Goal: Task Accomplishment & Management: Manage account settings

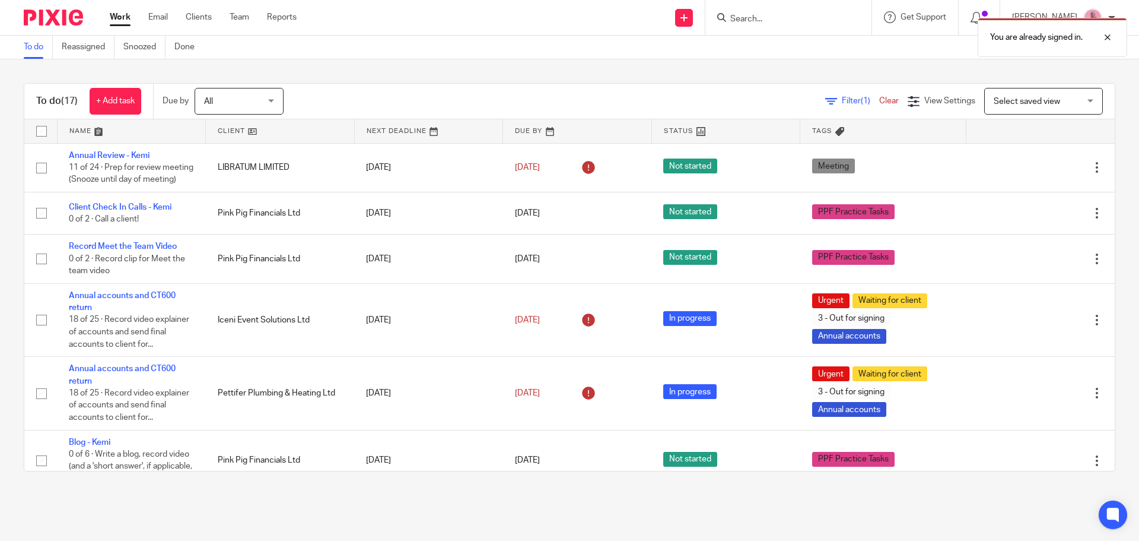
type input "j"
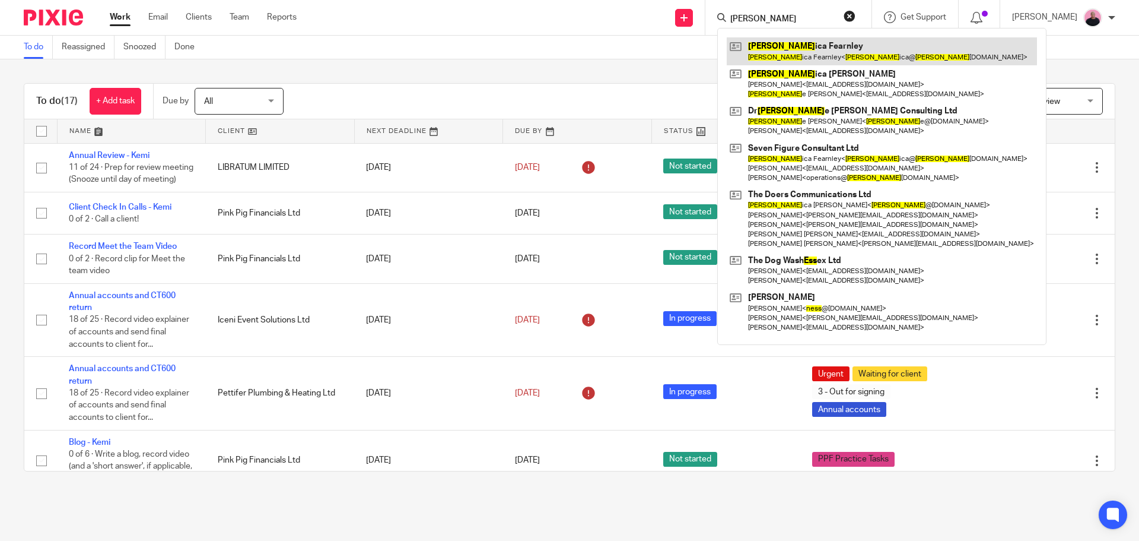
type input "jess"
click at [802, 51] on link at bounding box center [882, 50] width 310 height 27
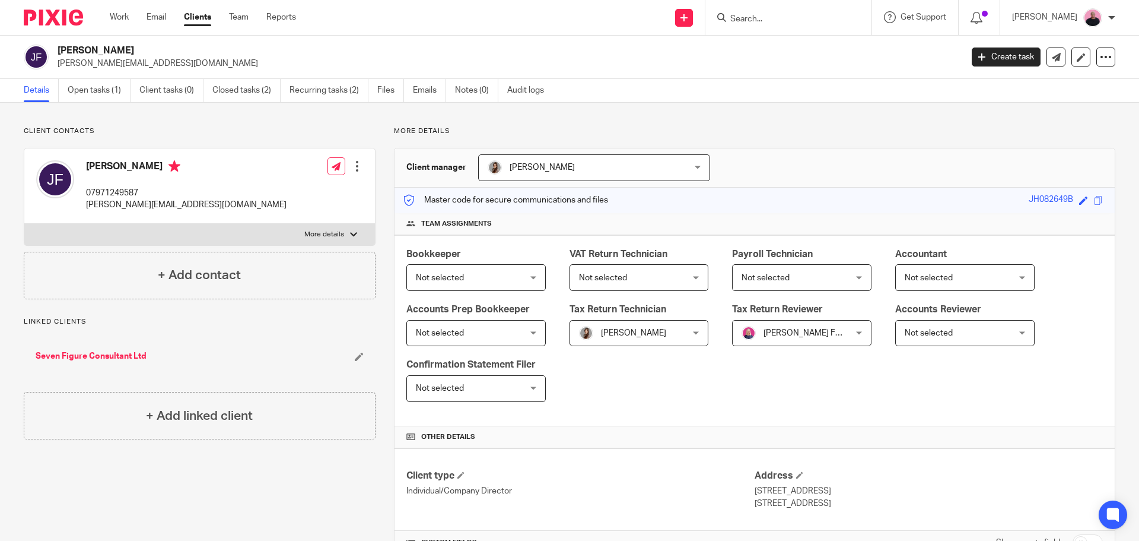
drag, startPoint x: 56, startPoint y: 47, endPoint x: 148, endPoint y: 48, distance: 92.0
click at [148, 48] on div "Jessica Fearnley jessica@jessicafearnley.com" at bounding box center [489, 57] width 931 height 25
copy h2 "[PERSON_NAME]"
click at [122, 16] on link "Work" at bounding box center [119, 17] width 19 height 12
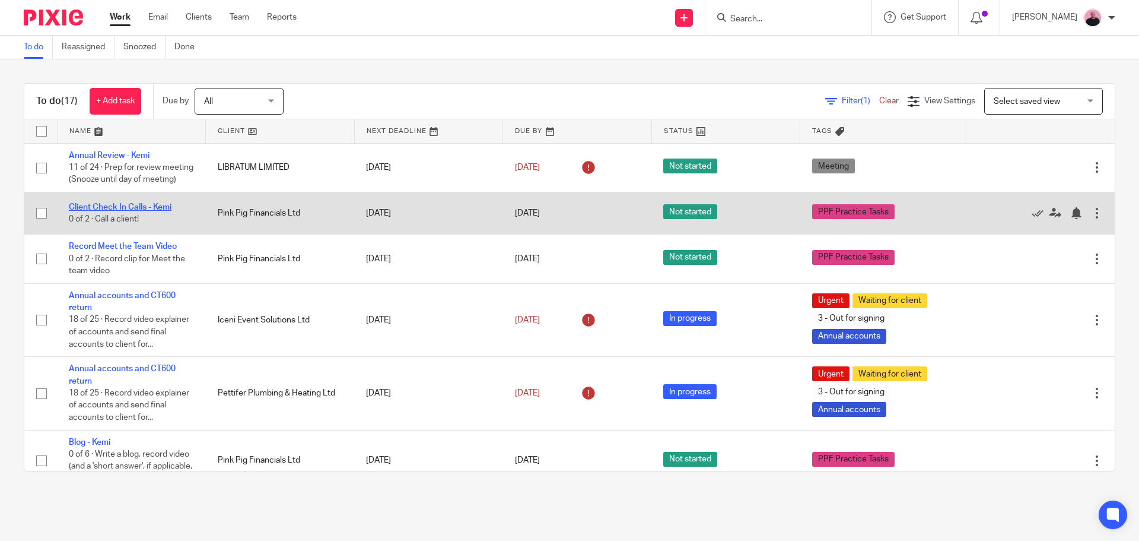
click at [103, 211] on link "Client Check In Calls - Kemi" at bounding box center [120, 207] width 103 height 8
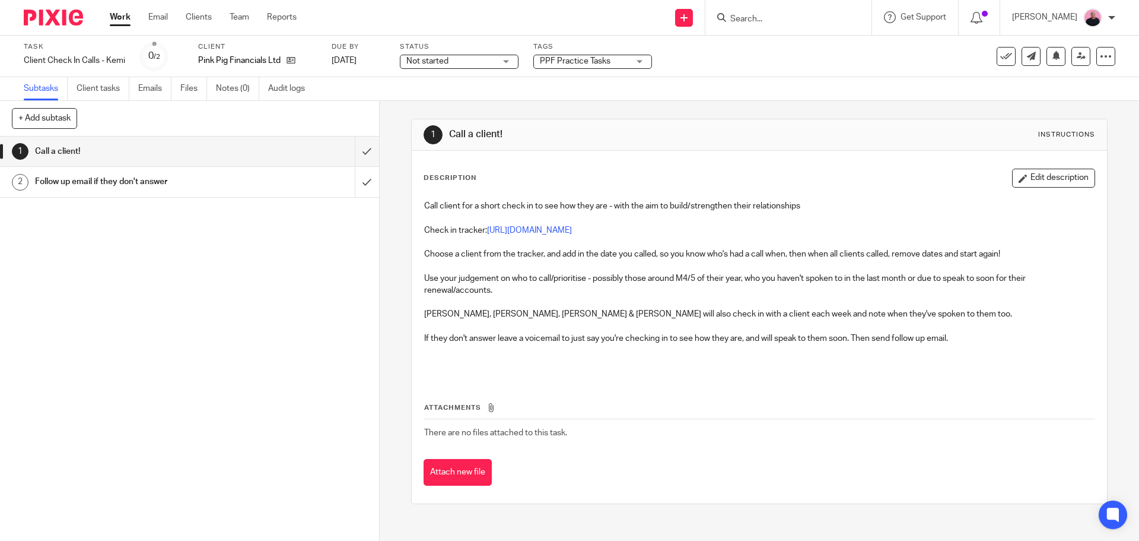
click at [506, 62] on div "Not started Not started" at bounding box center [459, 62] width 119 height 14
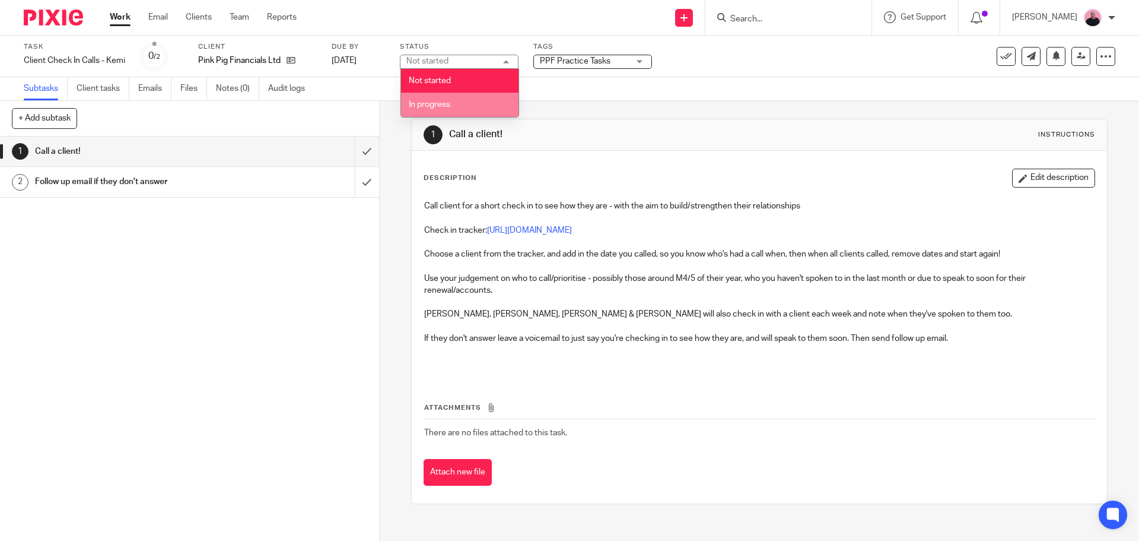
click at [443, 112] on li "In progress" at bounding box center [460, 105] width 118 height 24
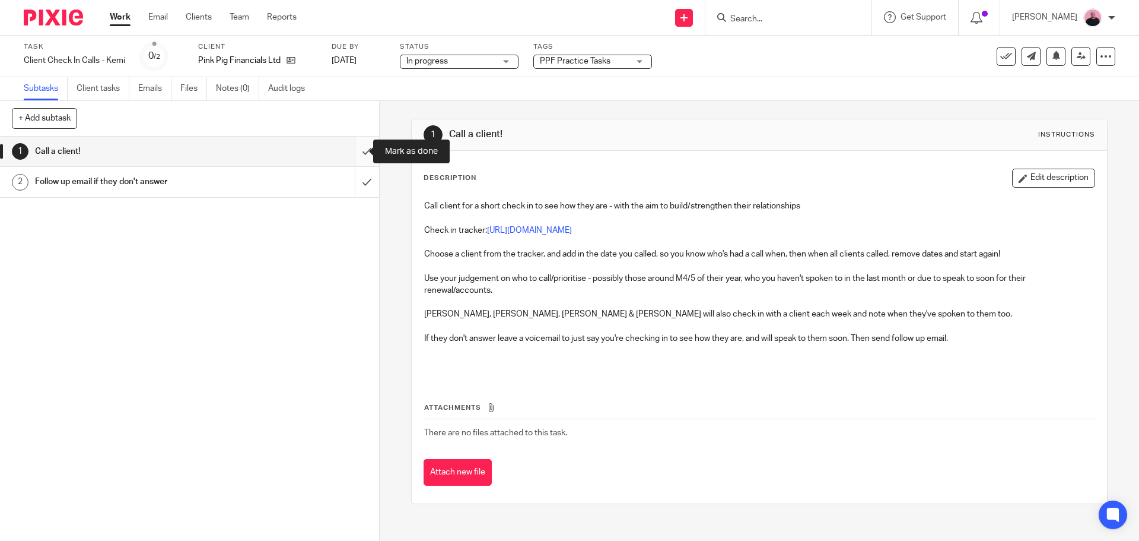
click at [347, 149] on input "submit" at bounding box center [189, 152] width 379 height 30
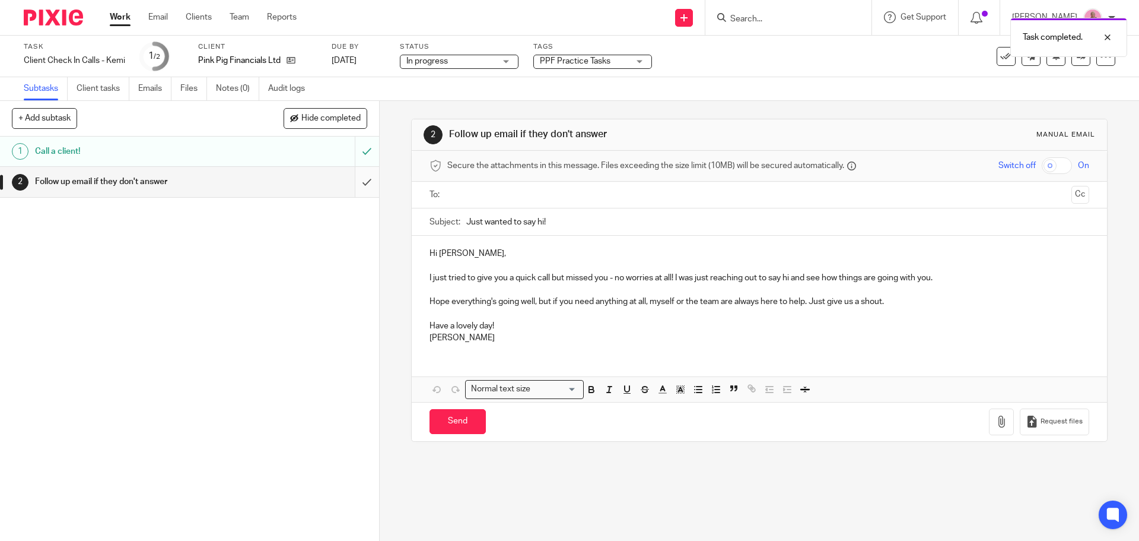
click at [354, 185] on input "submit" at bounding box center [189, 182] width 379 height 30
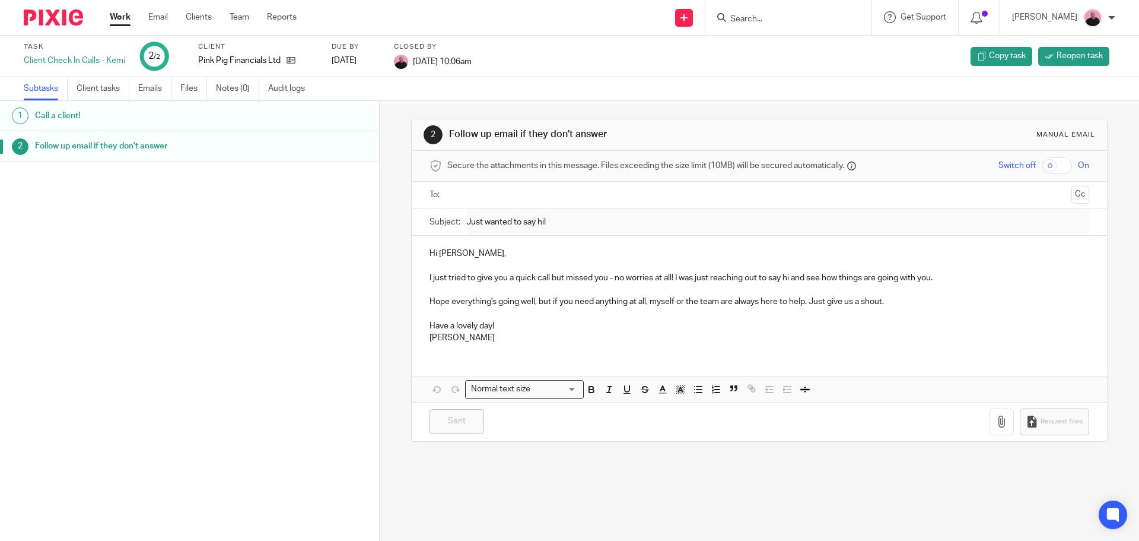
click at [109, 19] on div "Work Email Clients Team Reports Work Email Clients Team Reports Settings" at bounding box center [206, 17] width 217 height 35
click at [122, 15] on link "Work" at bounding box center [120, 17] width 21 height 12
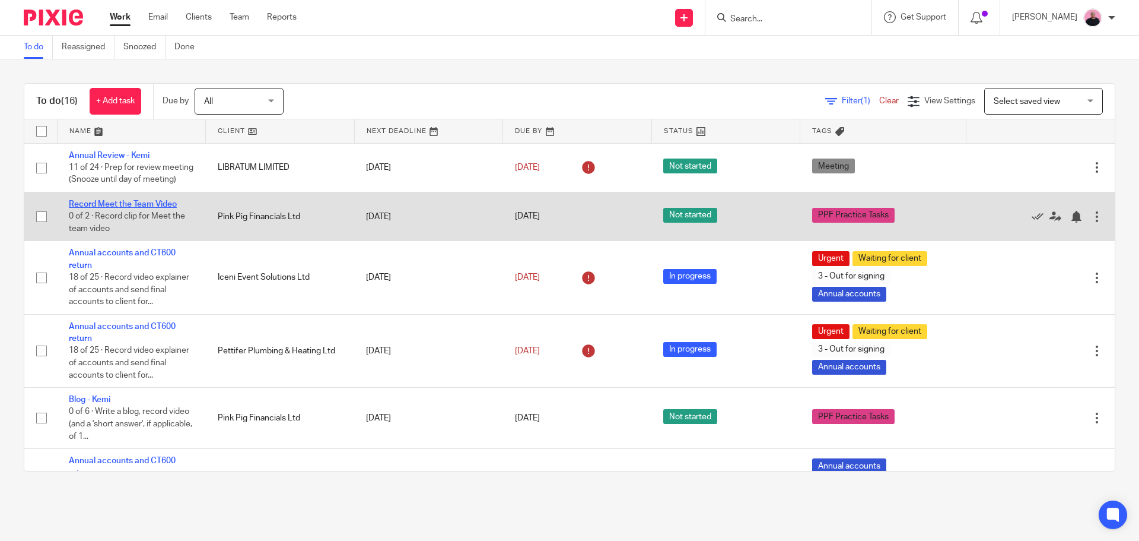
click at [110, 208] on link "Record Meet the Team Video" at bounding box center [123, 204] width 108 height 8
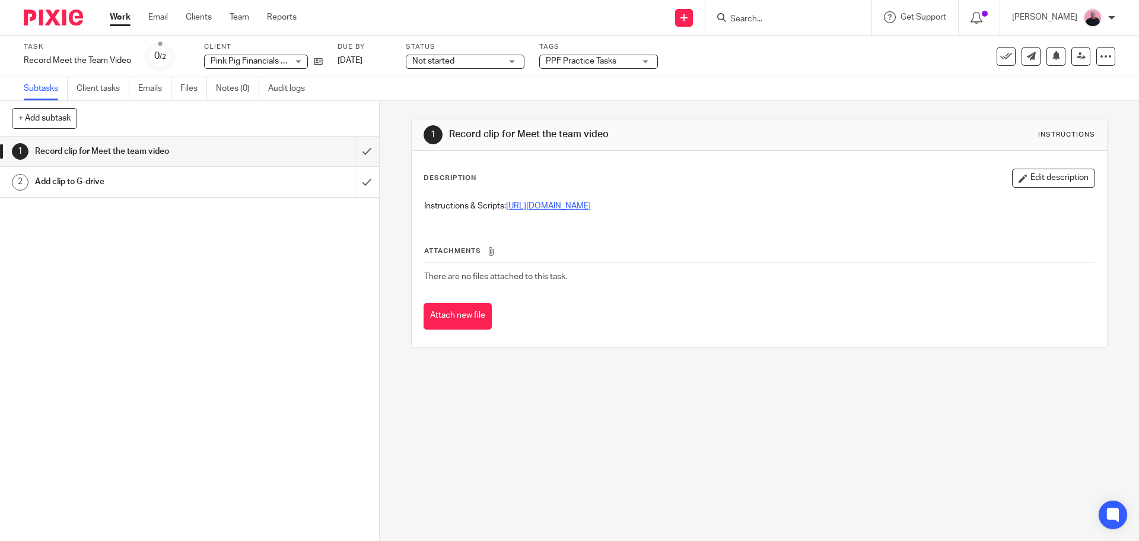
click at [554, 206] on link "[URL][DOMAIN_NAME]" at bounding box center [548, 206] width 85 height 8
drag, startPoint x: 349, startPoint y: 148, endPoint x: 331, endPoint y: 154, distance: 19.2
click at [349, 148] on input "submit" at bounding box center [189, 152] width 379 height 30
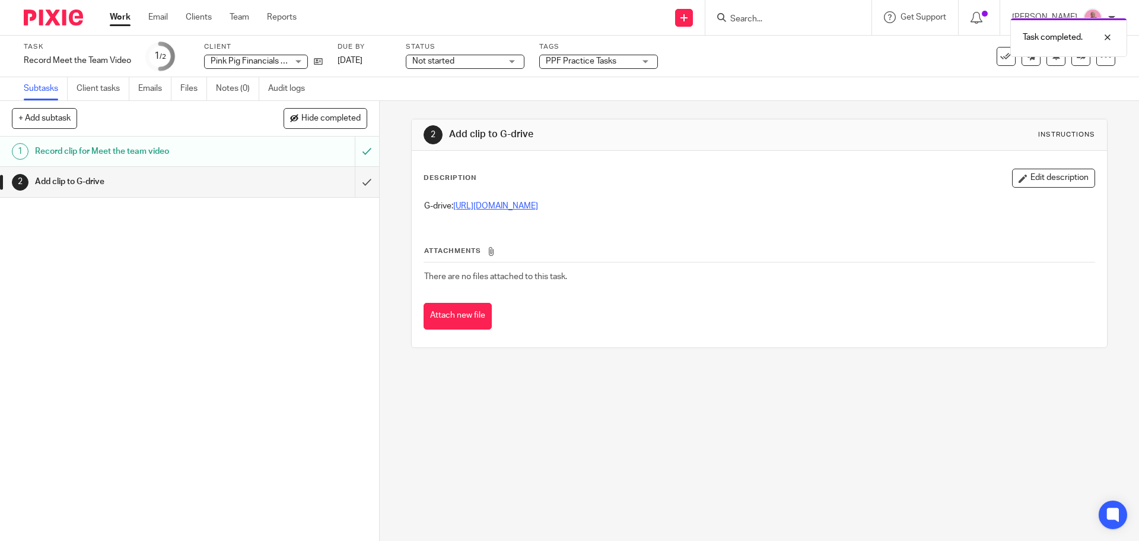
click at [538, 208] on link "https://drive.google.com/drive/folders/1uIsQ3VEFtlGkcSvpZ7o1cxXCNpnQm_VH?usp=dr…" at bounding box center [495, 206] width 85 height 8
click at [362, 189] on input "submit" at bounding box center [189, 182] width 379 height 30
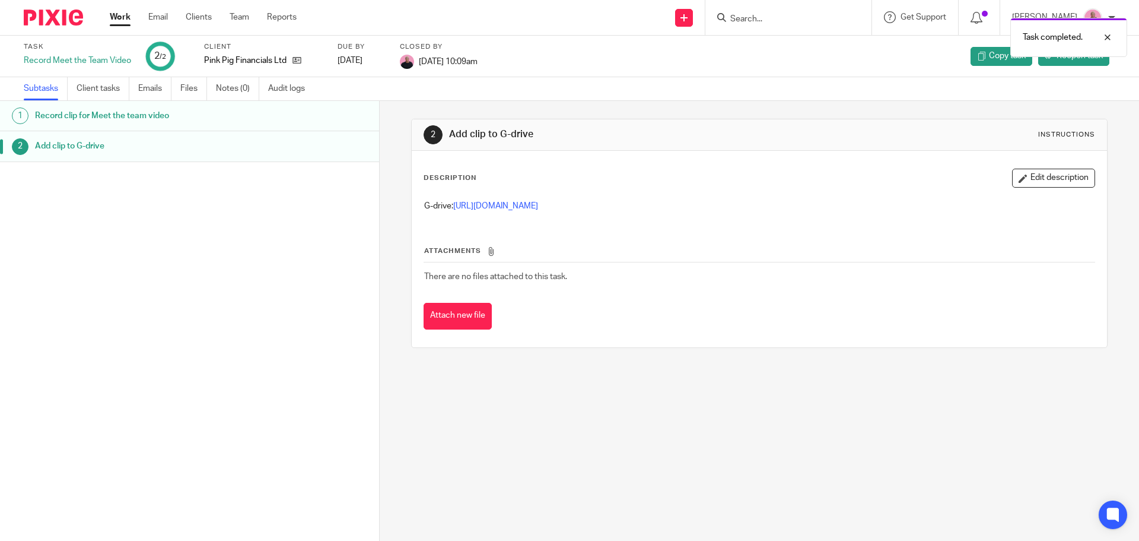
click at [121, 18] on link "Work" at bounding box center [120, 17] width 21 height 12
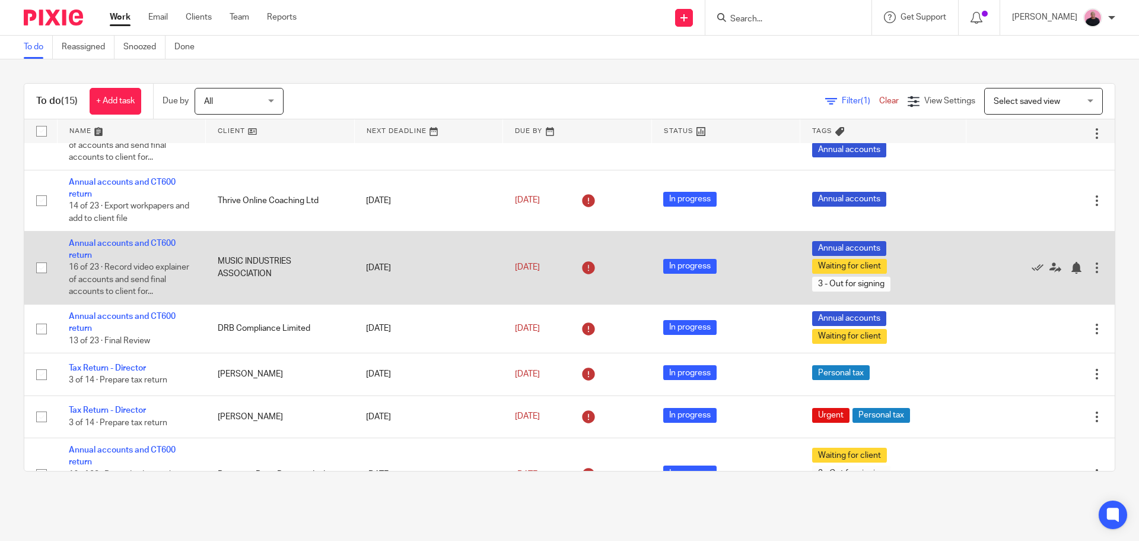
scroll to position [356, 0]
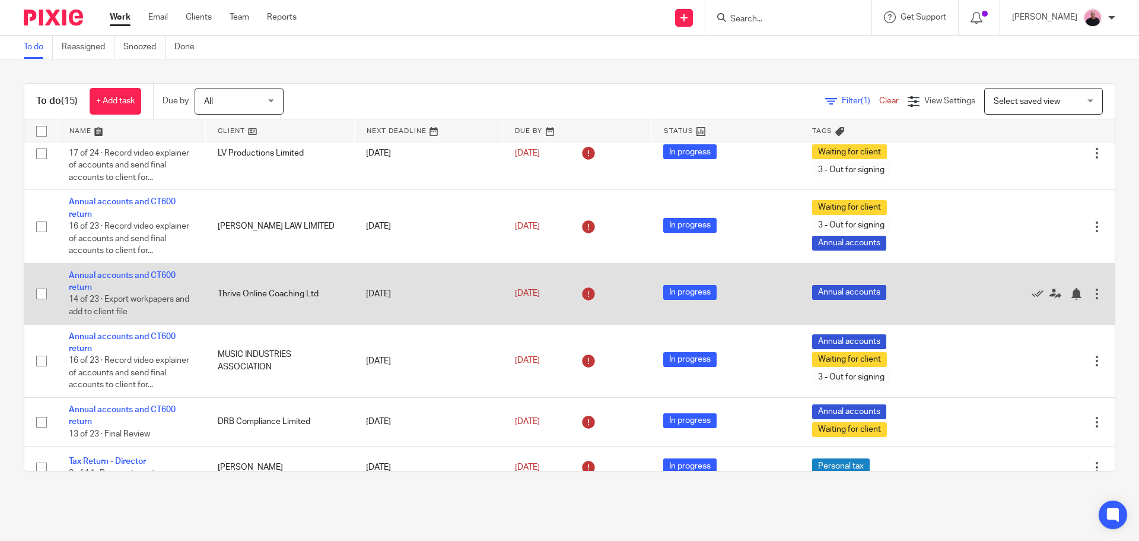
click at [137, 281] on td "Annual accounts and CT600 return 14 of 23 · Export workpapers and add to client…" at bounding box center [131, 293] width 149 height 61
click at [135, 285] on link "Annual accounts and CT600 return" at bounding box center [122, 281] width 107 height 20
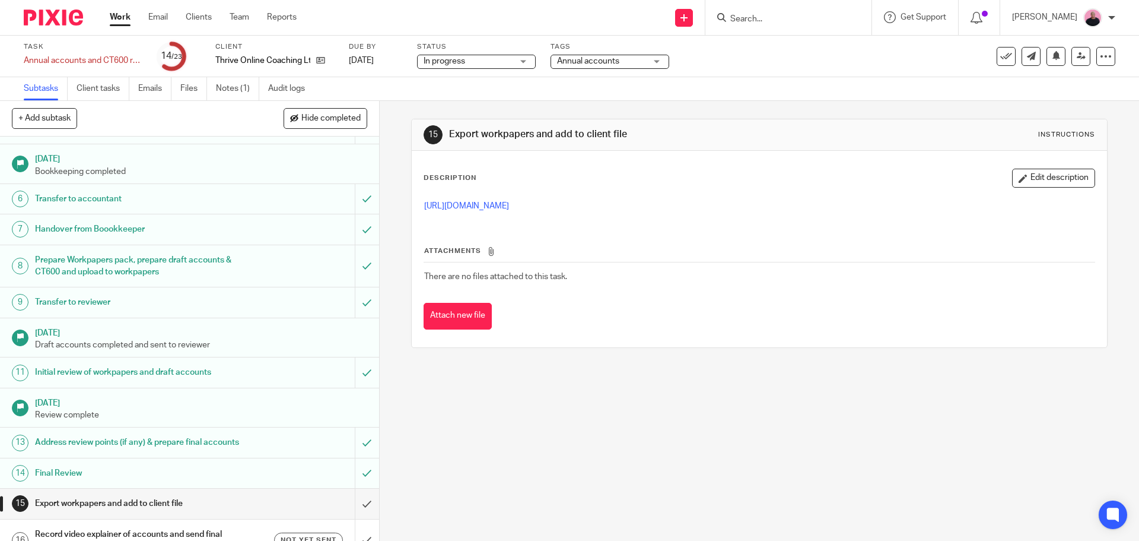
scroll to position [356, 0]
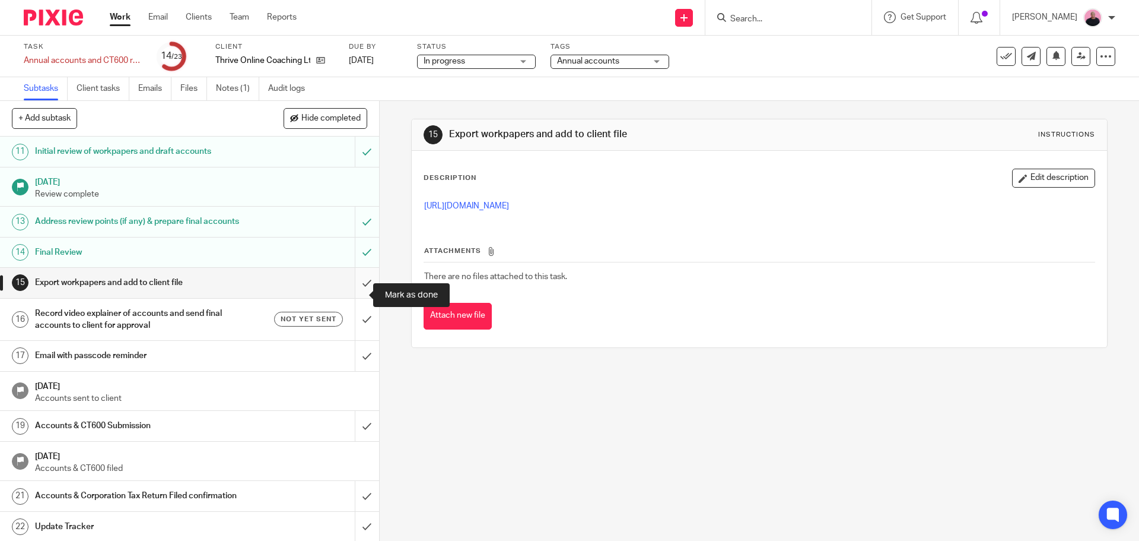
click at [351, 297] on input "submit" at bounding box center [189, 283] width 379 height 30
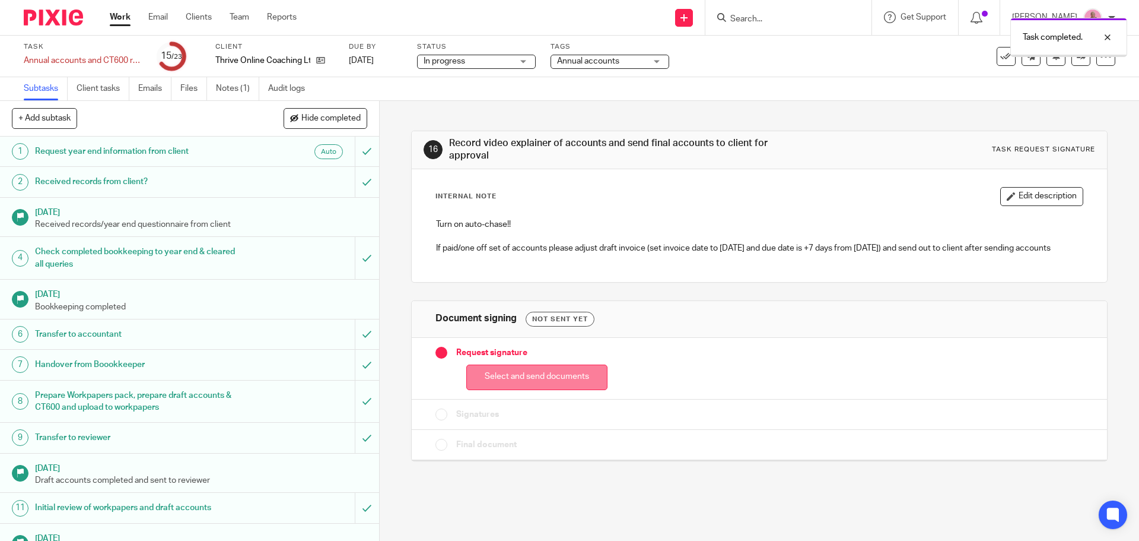
click at [545, 379] on button "Select and send documents" at bounding box center [536, 377] width 141 height 26
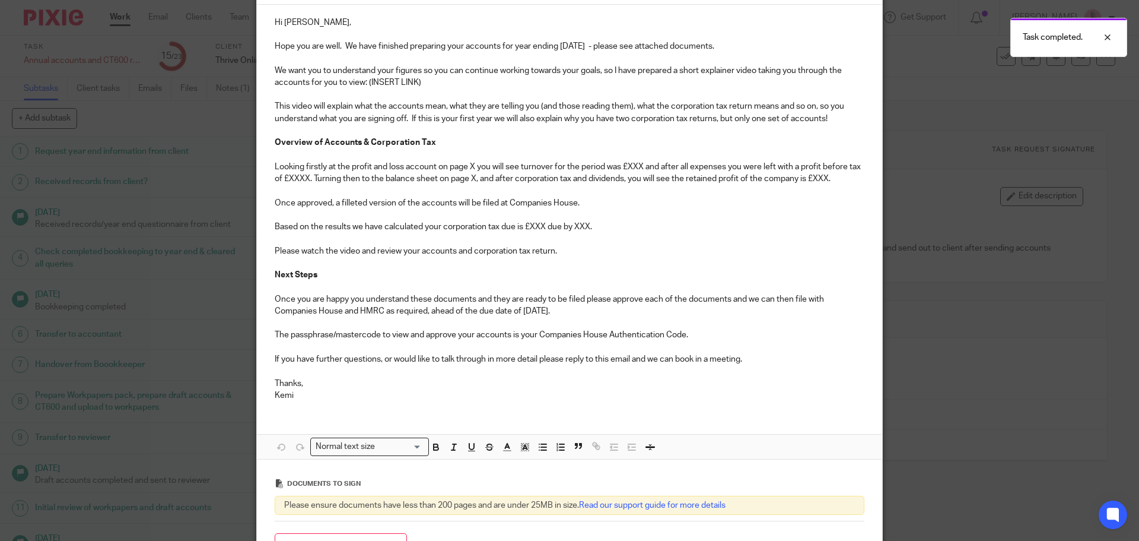
scroll to position [280, 0]
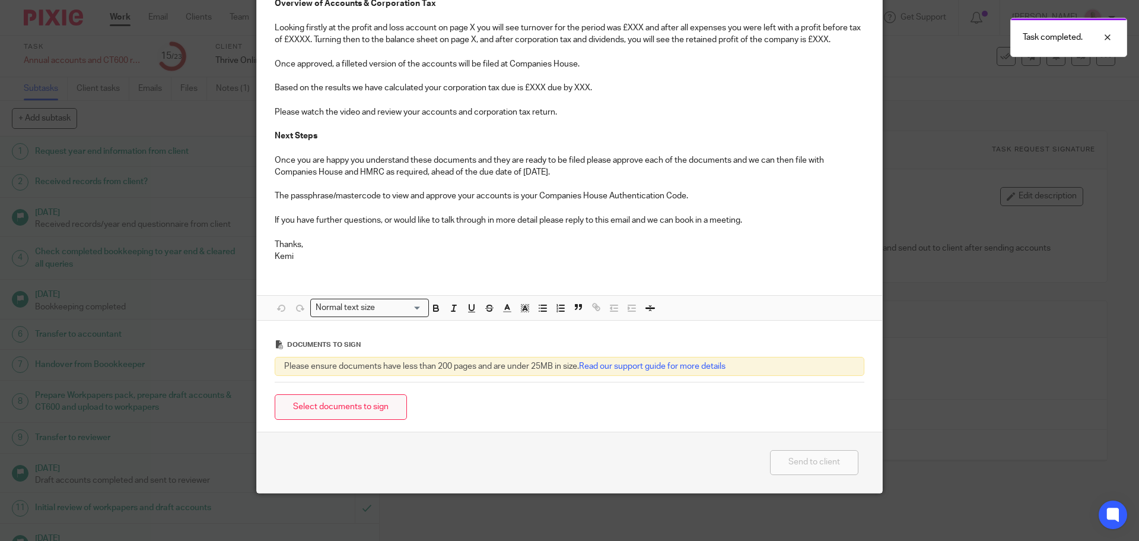
click at [395, 402] on button "Select documents to sign" at bounding box center [341, 407] width 132 height 26
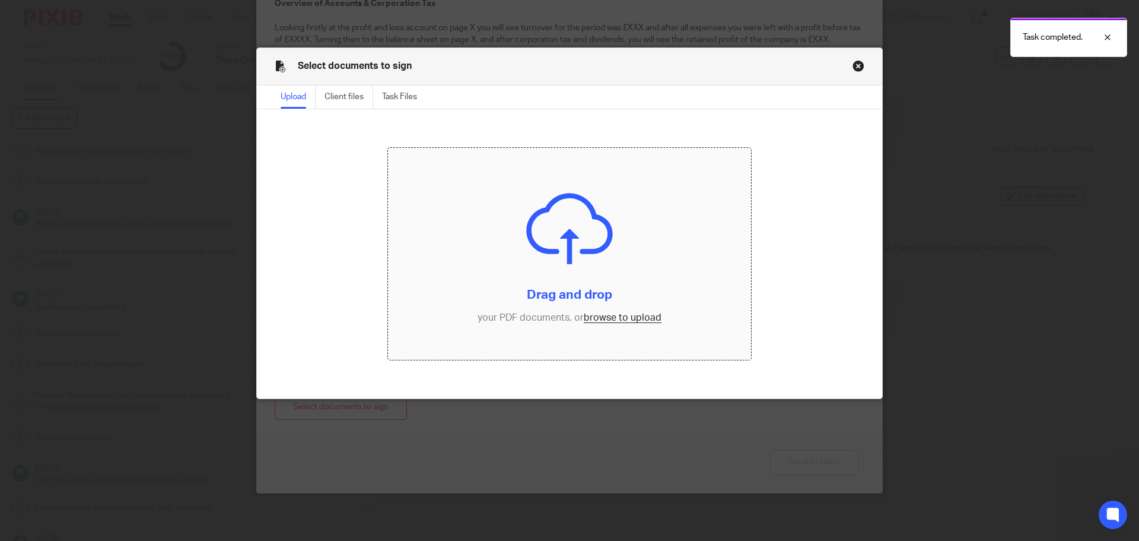
click at [605, 319] on input "file" at bounding box center [570, 254] width 364 height 212
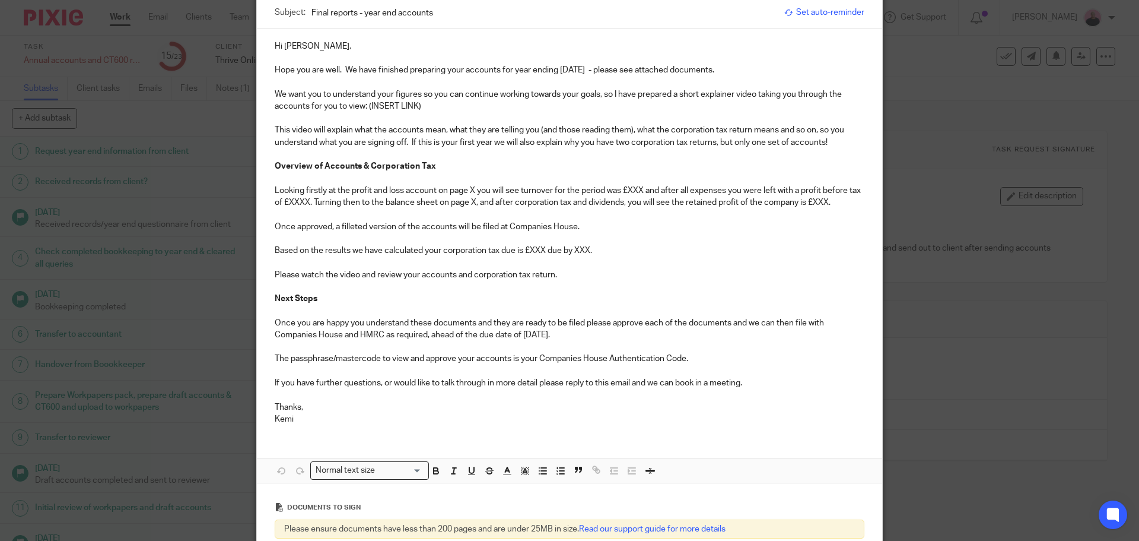
scroll to position [119, 0]
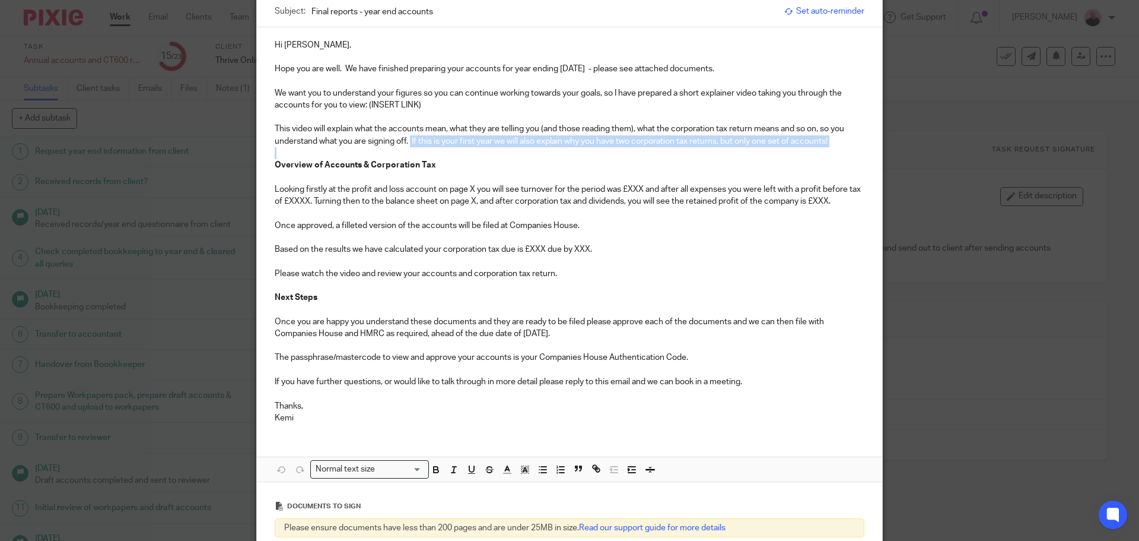
drag, startPoint x: 414, startPoint y: 142, endPoint x: 832, endPoint y: 147, distance: 418.4
click at [832, 147] on div "Hi Jo, Hope you are well. We have finished preparing your accounts for year end…" at bounding box center [570, 230] width 626 height 406
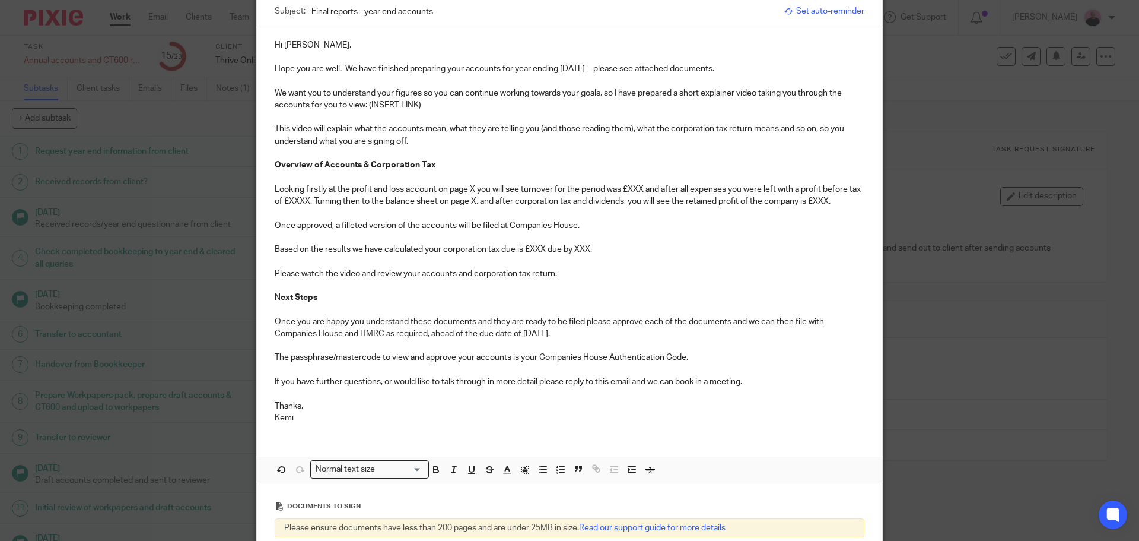
click at [471, 188] on p "Looking firstly at the profit and loss account on page X you will see turnover …" at bounding box center [570, 195] width 590 height 24
click at [643, 189] on p "Looking firstly at the profit and loss account on page 5 you will see turnover …" at bounding box center [570, 195] width 590 height 24
click at [318, 200] on p "Looking firstly at the profit and loss account on page 5 you will see turnover …" at bounding box center [570, 195] width 590 height 24
click at [501, 200] on p "Looking firstly at the profit and loss account on page 5 you will see turnover …" at bounding box center [570, 195] width 590 height 24
click at [291, 208] on p "Looking firstly at the profit and loss account on page 5 you will see turnover …" at bounding box center [570, 195] width 590 height 24
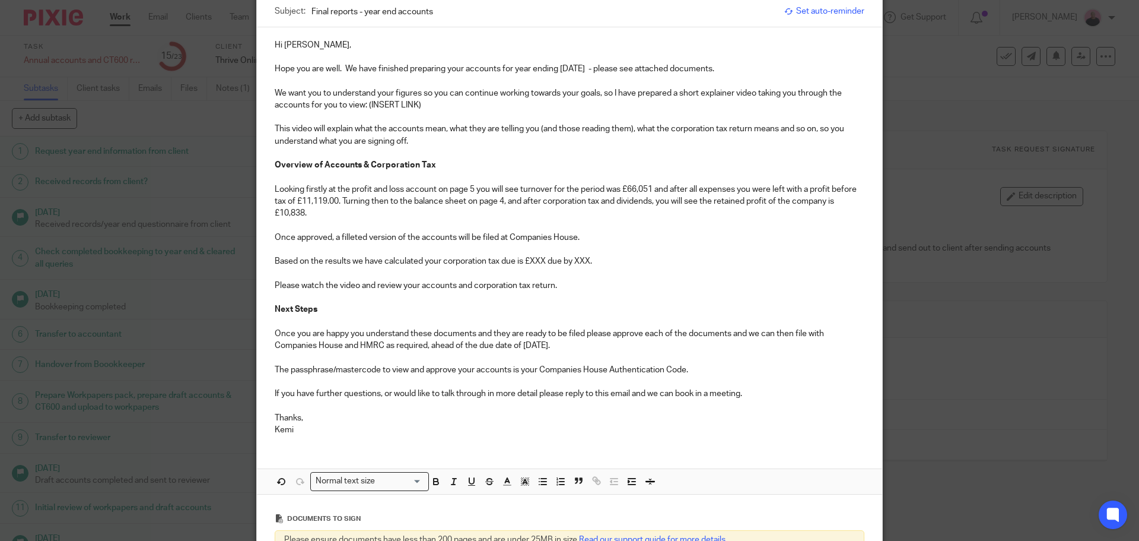
click at [543, 259] on p "Based on the results we have calculated your corporation tax due is £XXX due by…" at bounding box center [570, 261] width 590 height 12
click at [604, 261] on p "Based on the results we have calculated your corporation tax due is £2,108.81 d…" at bounding box center [570, 261] width 590 height 12
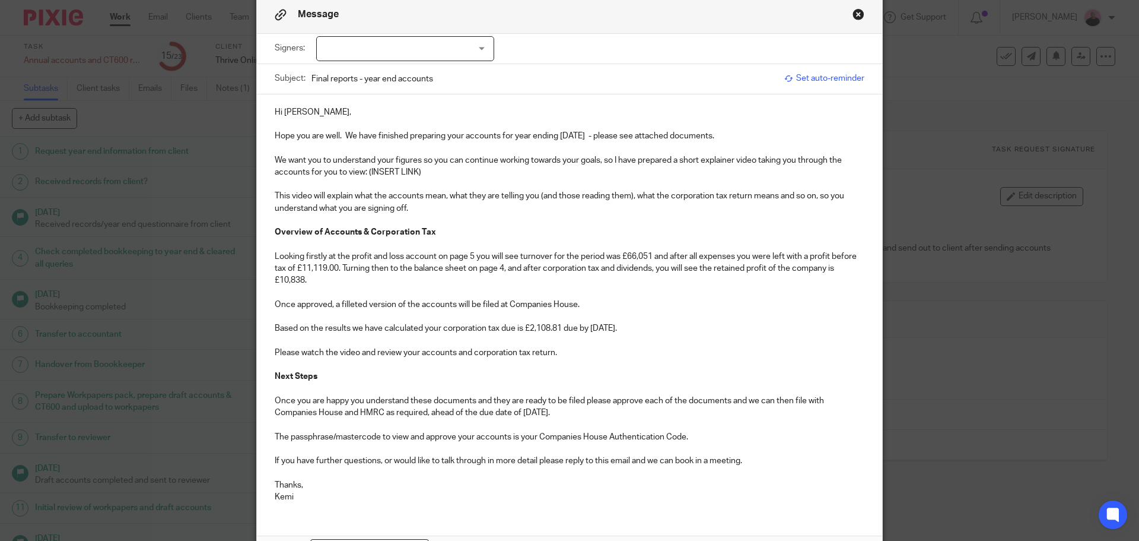
scroll to position [0, 0]
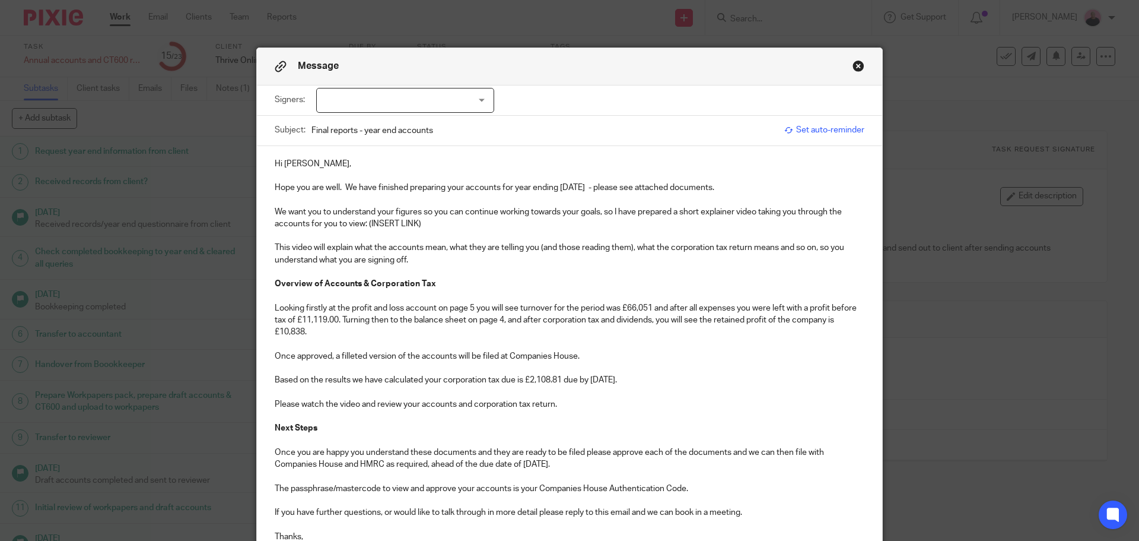
click at [423, 223] on p "We want you to understand your figures so you can continue working towards your…" at bounding box center [570, 218] width 590 height 24
click at [480, 95] on div at bounding box center [405, 100] width 178 height 25
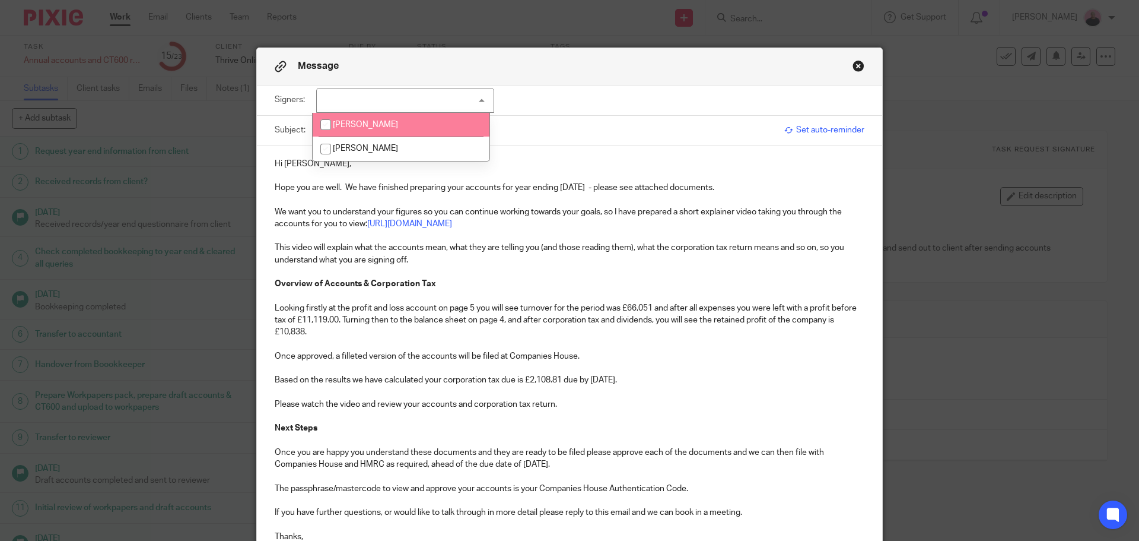
click at [404, 121] on li "[PERSON_NAME]" at bounding box center [401, 125] width 177 height 24
checkbox input "true"
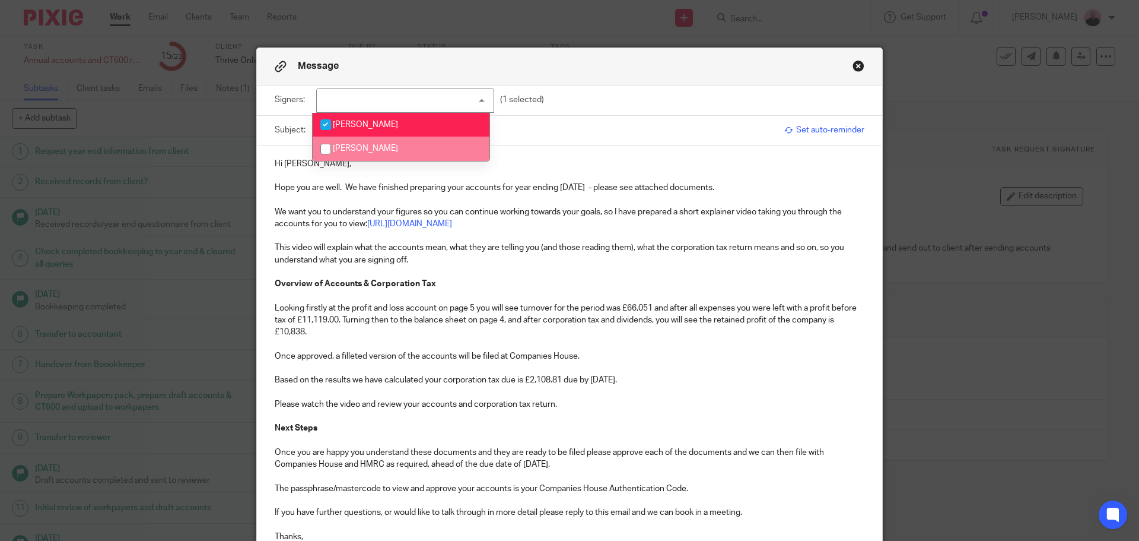
click at [648, 357] on p "Once approved, a filleted version of the accounts will be filed at Companies Ho…" at bounding box center [570, 356] width 590 height 12
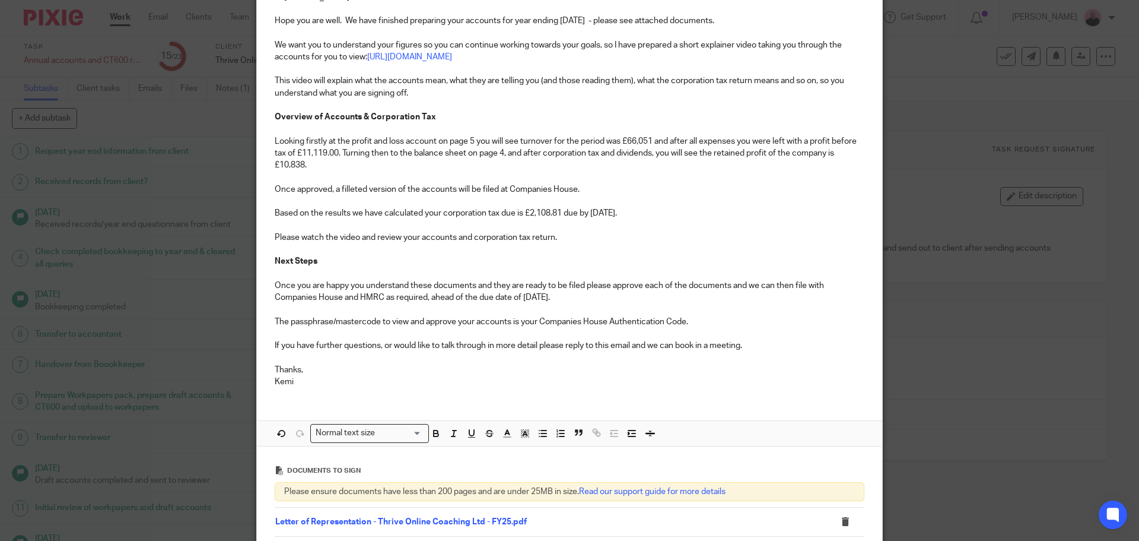
scroll to position [415, 0]
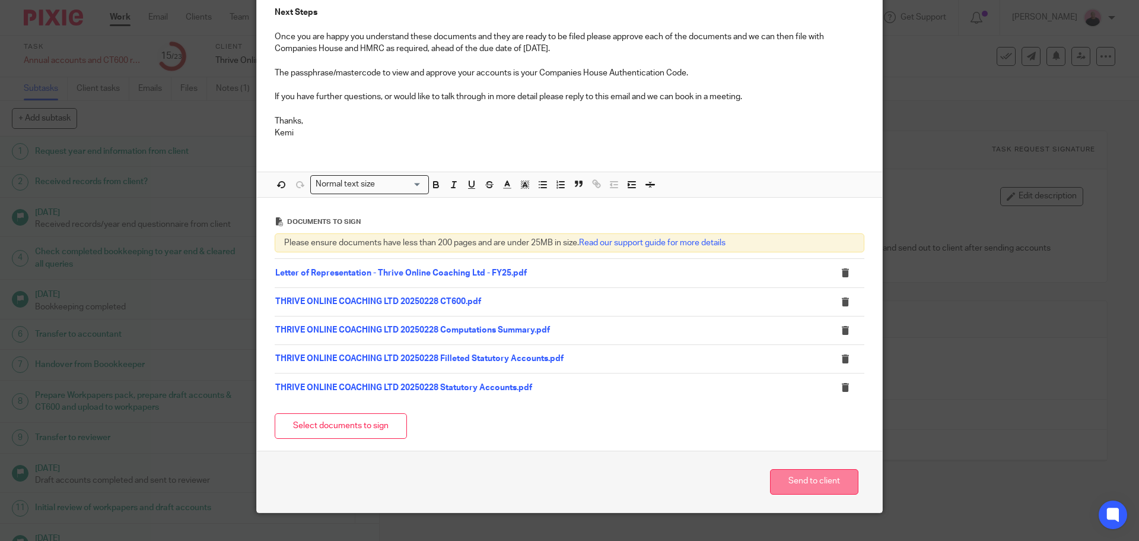
click at [818, 482] on button "Send to client" at bounding box center [814, 482] width 88 height 26
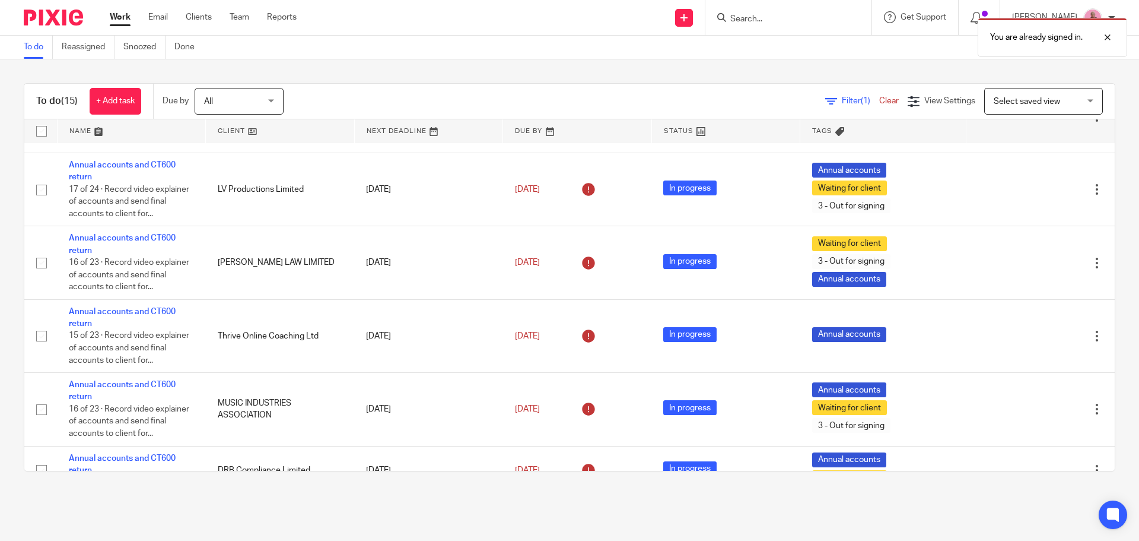
scroll to position [356, 0]
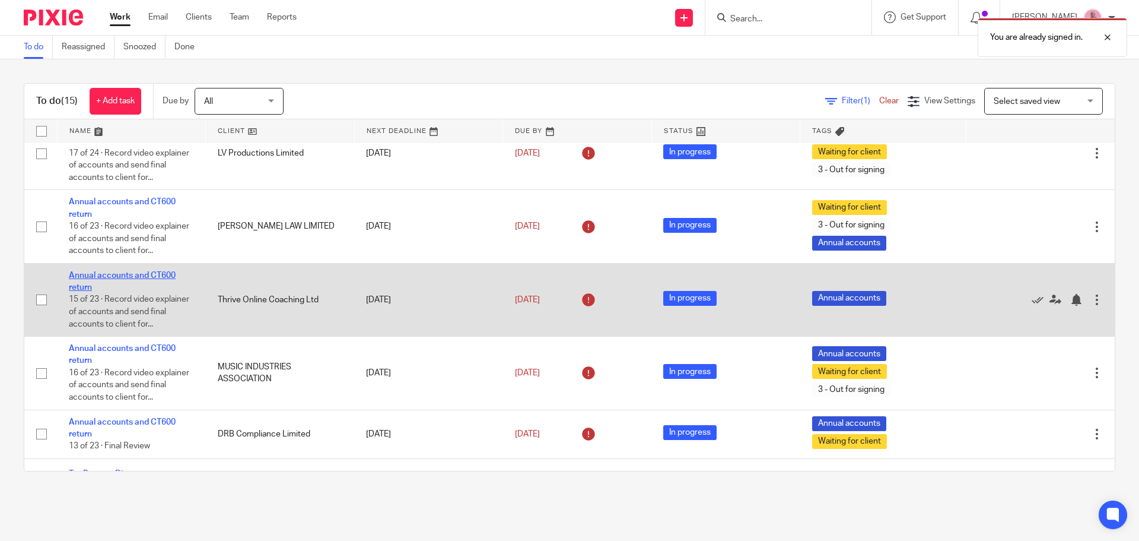
click at [107, 287] on link "Annual accounts and CT600 return" at bounding box center [122, 281] width 107 height 20
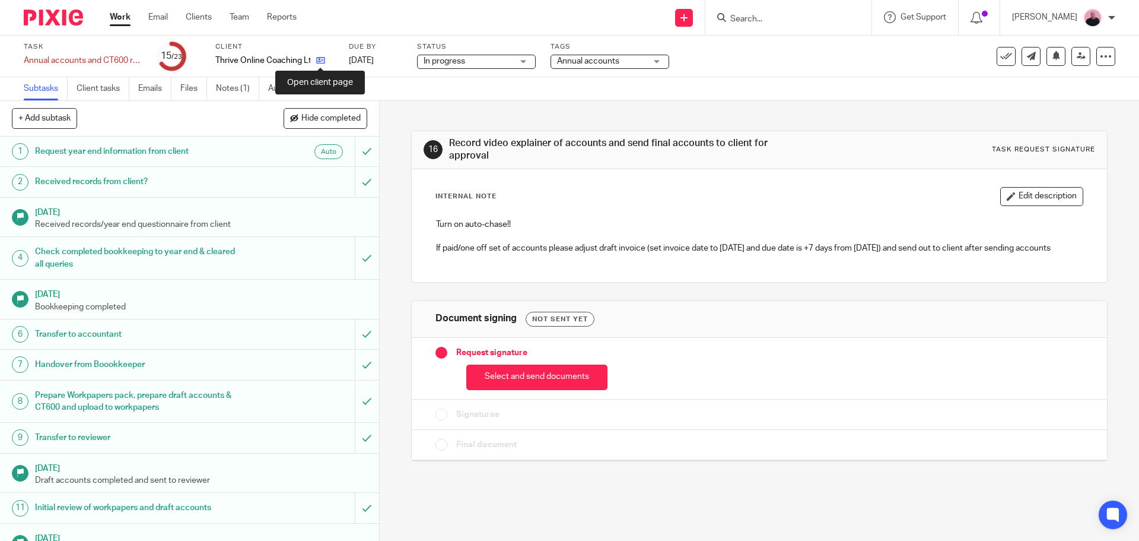
click at [316, 63] on icon at bounding box center [320, 60] width 9 height 9
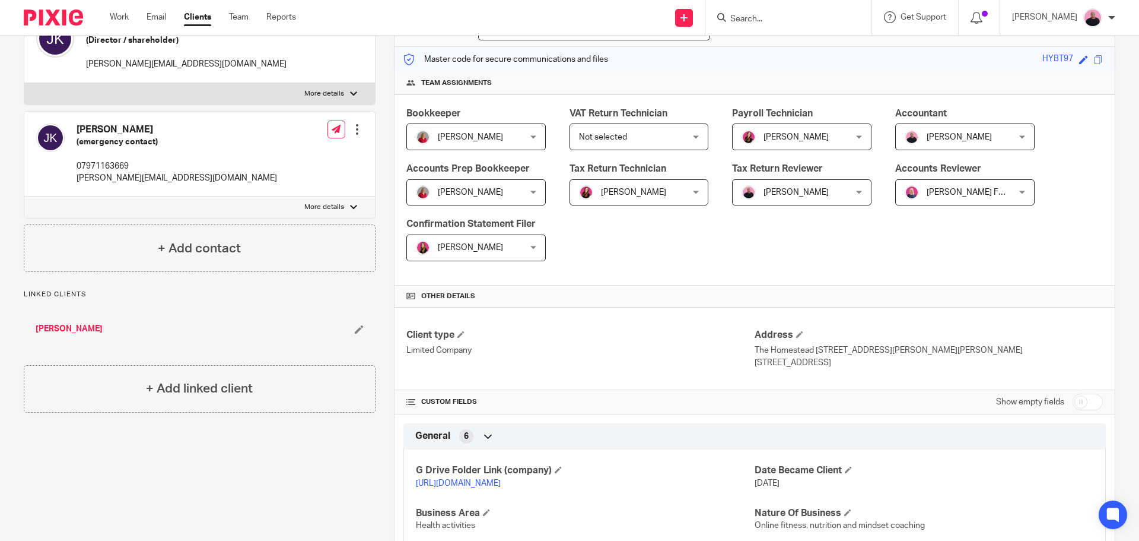
scroll to position [297, 0]
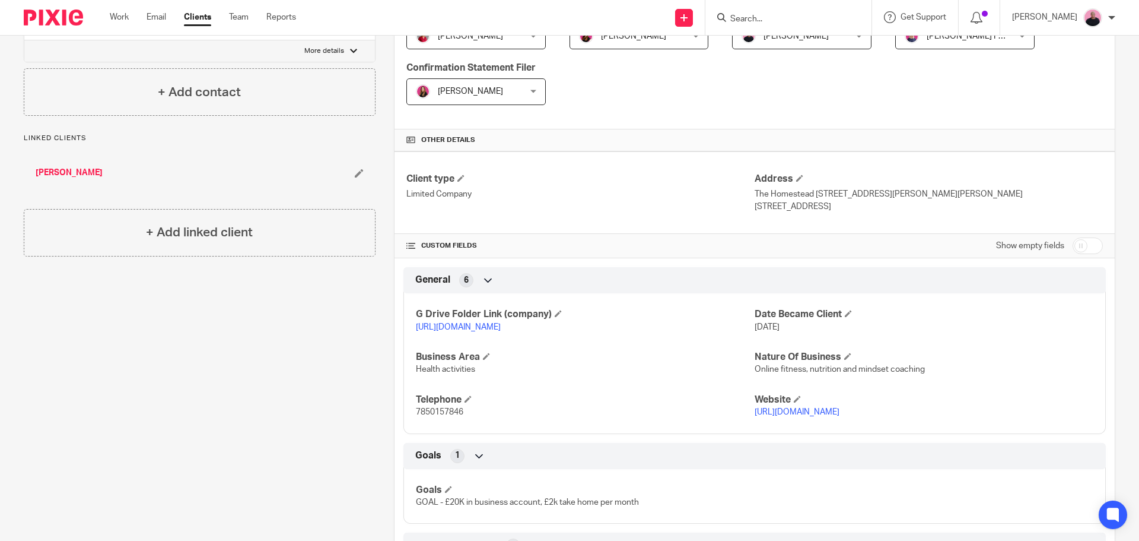
click at [500, 326] on link "https://drive.google.com/drive/folders/1nmPzrlNAt3CeGOUUsC1LPihb6gsrJpdz?usp=dr…" at bounding box center [458, 327] width 85 height 8
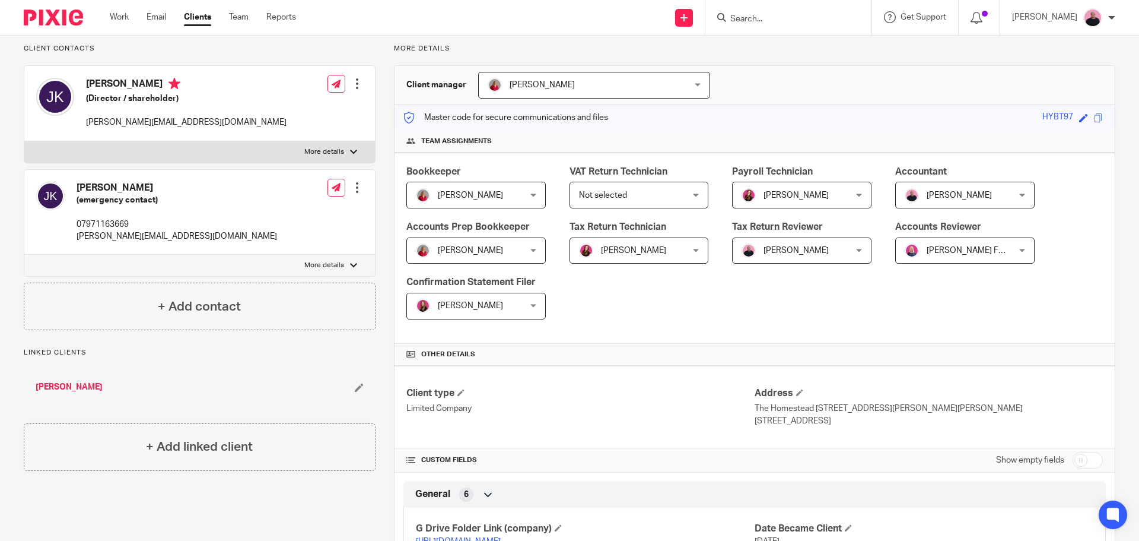
scroll to position [0, 0]
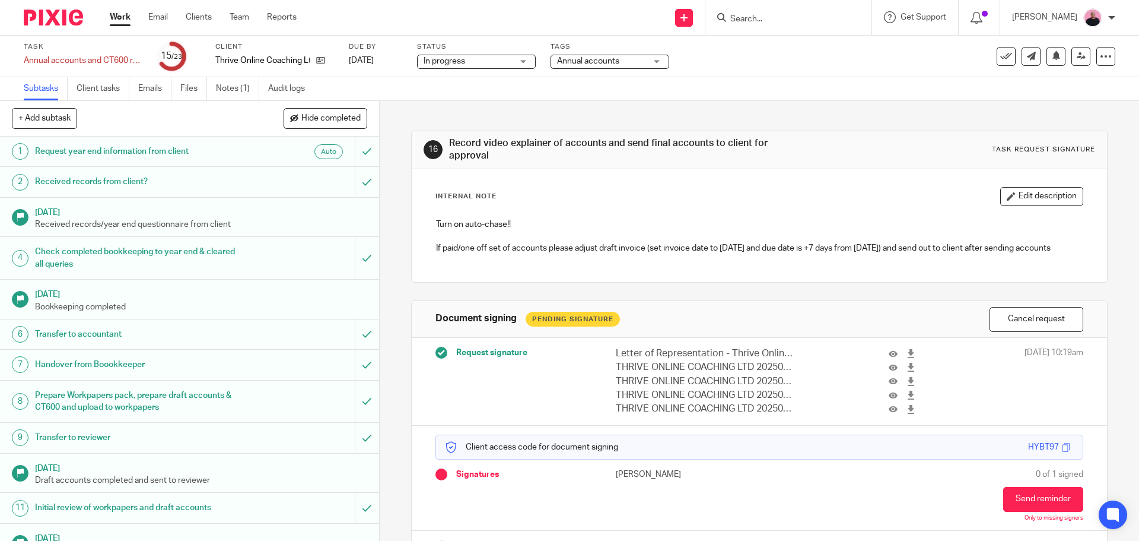
click at [603, 59] on span "Annual accounts" at bounding box center [588, 61] width 62 height 8
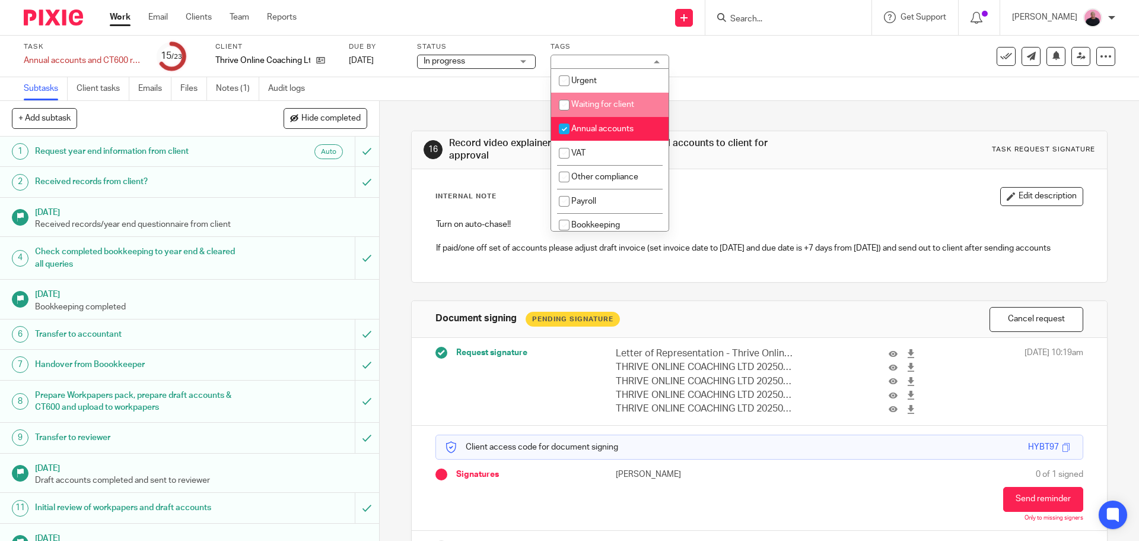
click at [597, 100] on li "Waiting for client" at bounding box center [610, 105] width 118 height 24
checkbox input "true"
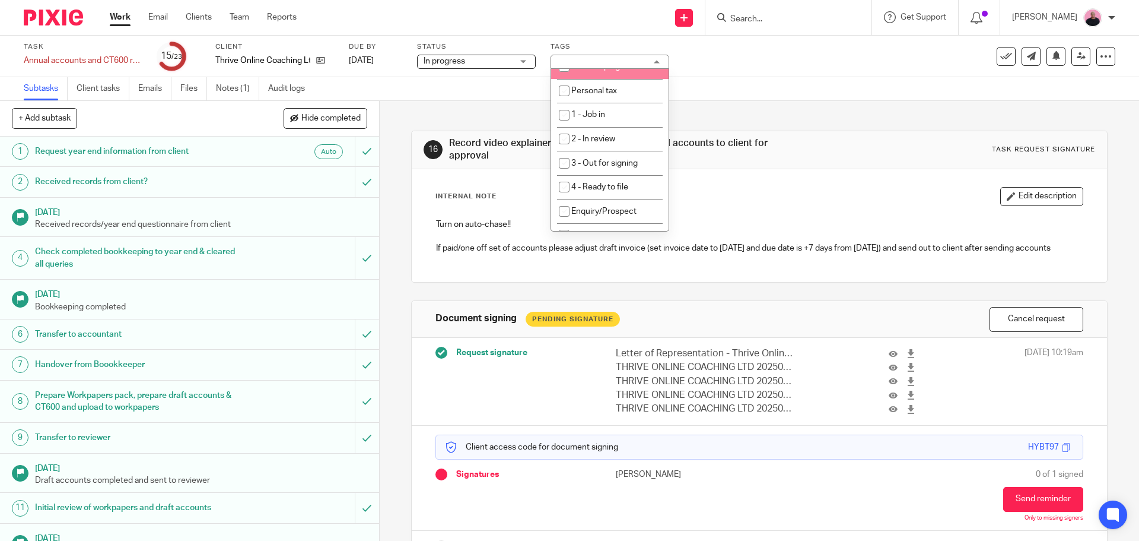
scroll to position [178, 0]
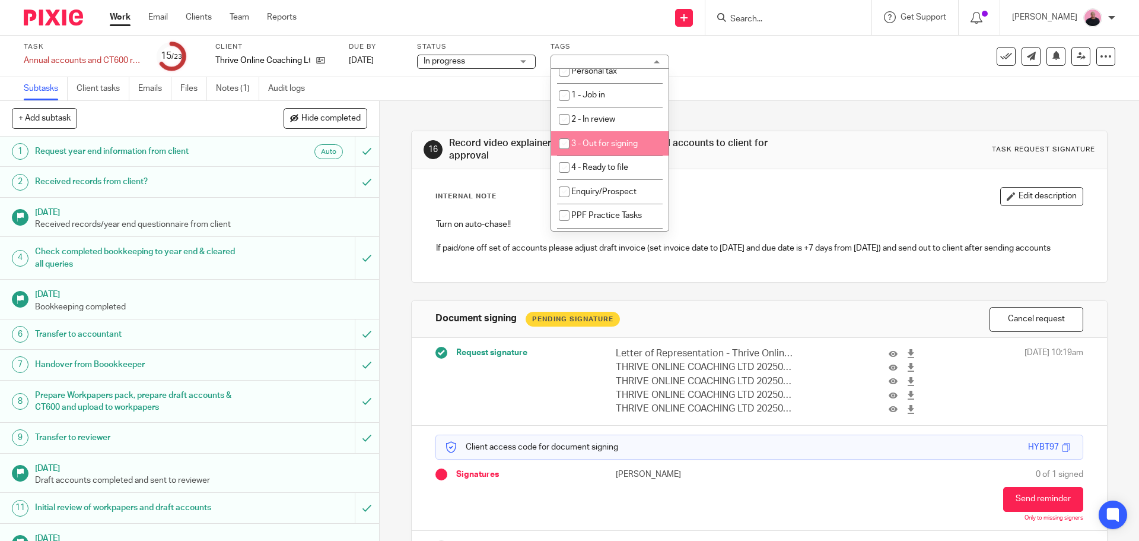
click at [609, 145] on span "3 - Out for signing" at bounding box center [605, 143] width 66 height 8
checkbox input "true"
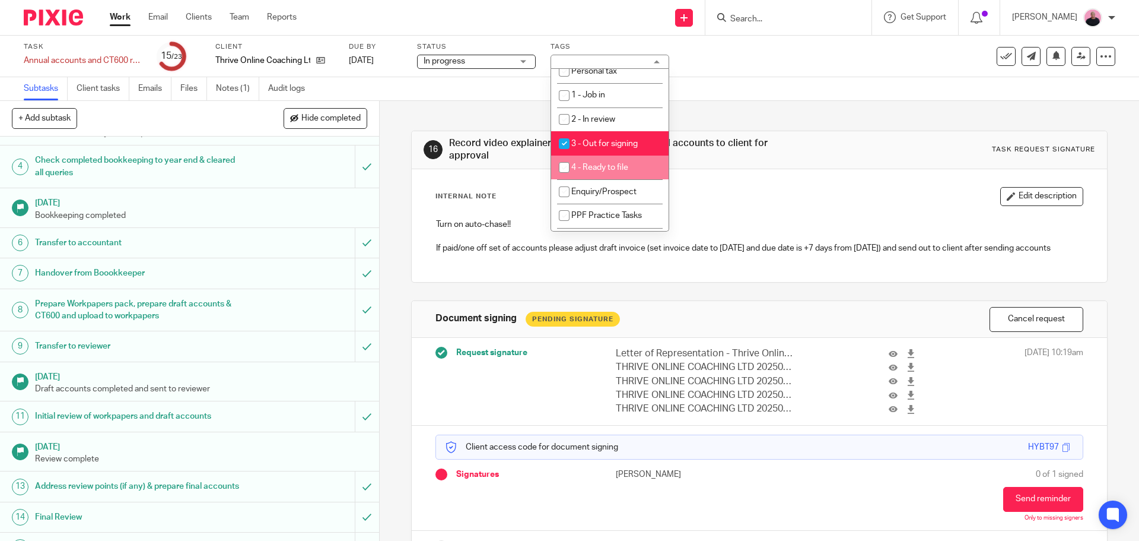
scroll to position [356, 0]
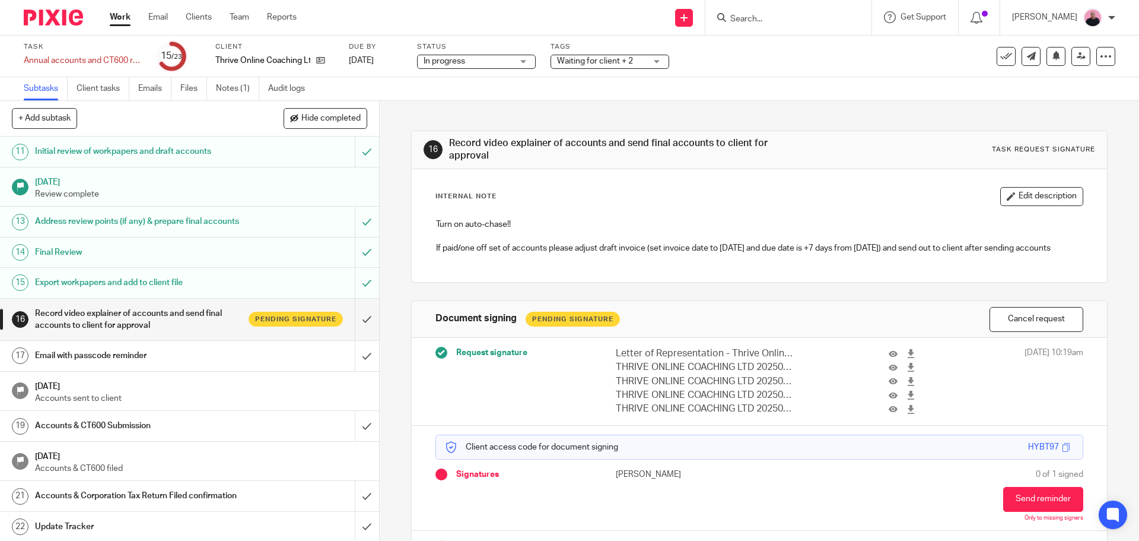
click at [310, 370] on link "17 Email with passcode reminder" at bounding box center [177, 356] width 355 height 30
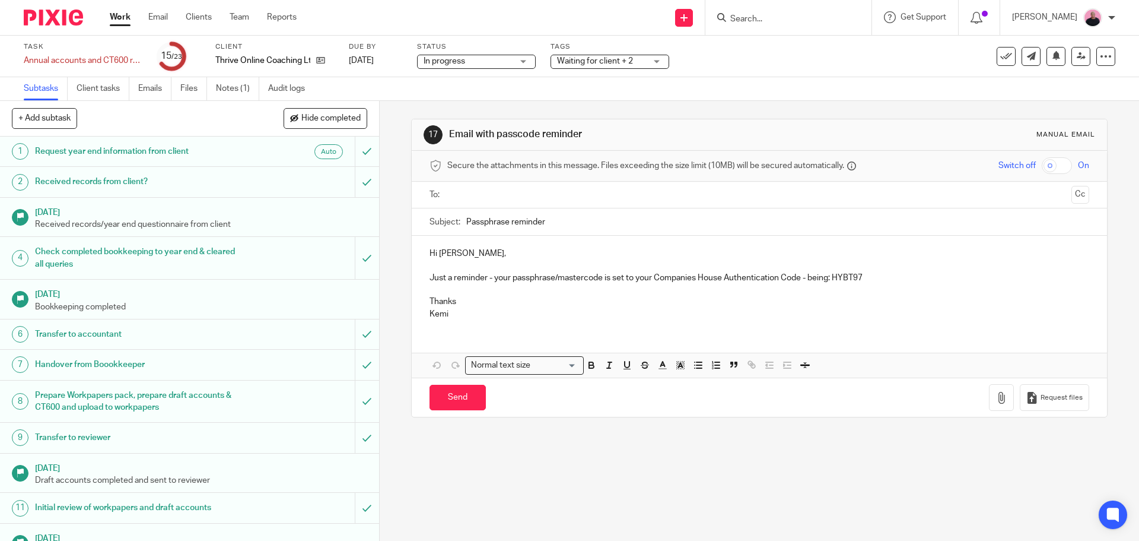
click at [488, 189] on input "text" at bounding box center [759, 195] width 615 height 14
click at [451, 407] on input "Send" at bounding box center [458, 400] width 56 height 26
type input "Sent"
click at [116, 18] on link "Work" at bounding box center [120, 17] width 21 height 12
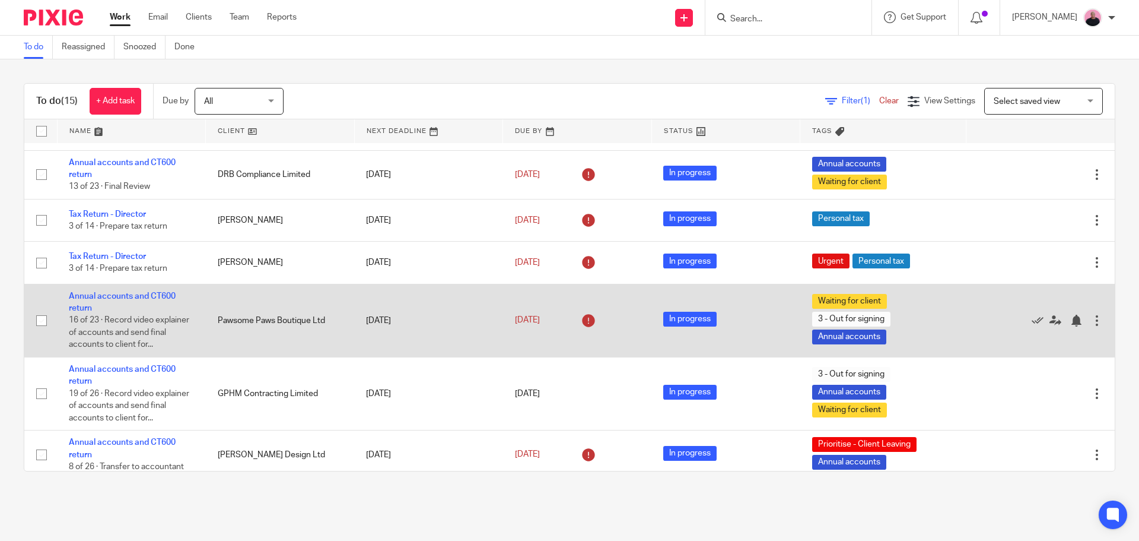
scroll to position [636, 0]
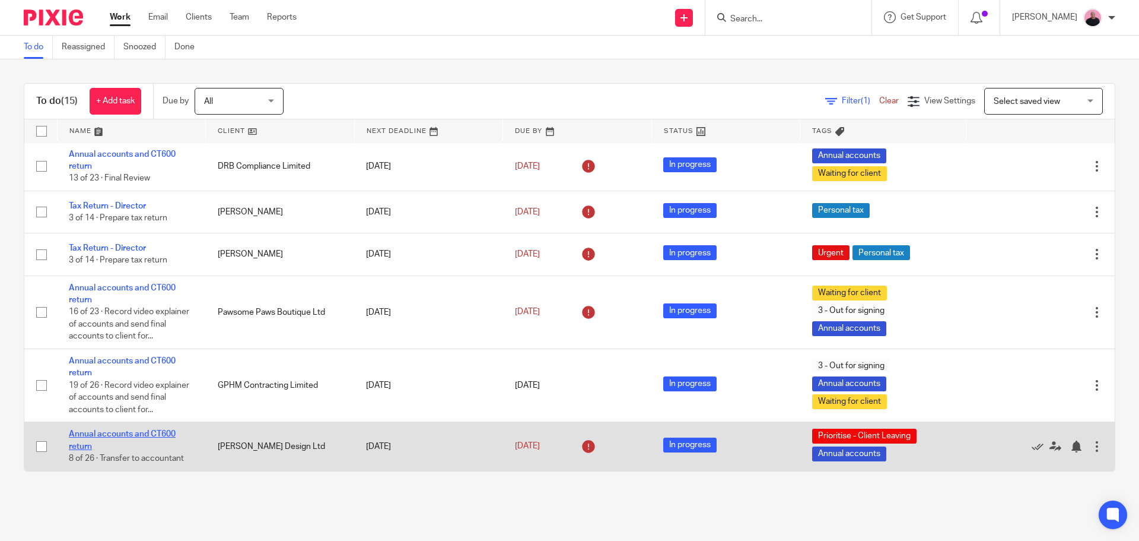
click at [130, 436] on link "Annual accounts and CT600 return" at bounding box center [122, 440] width 107 height 20
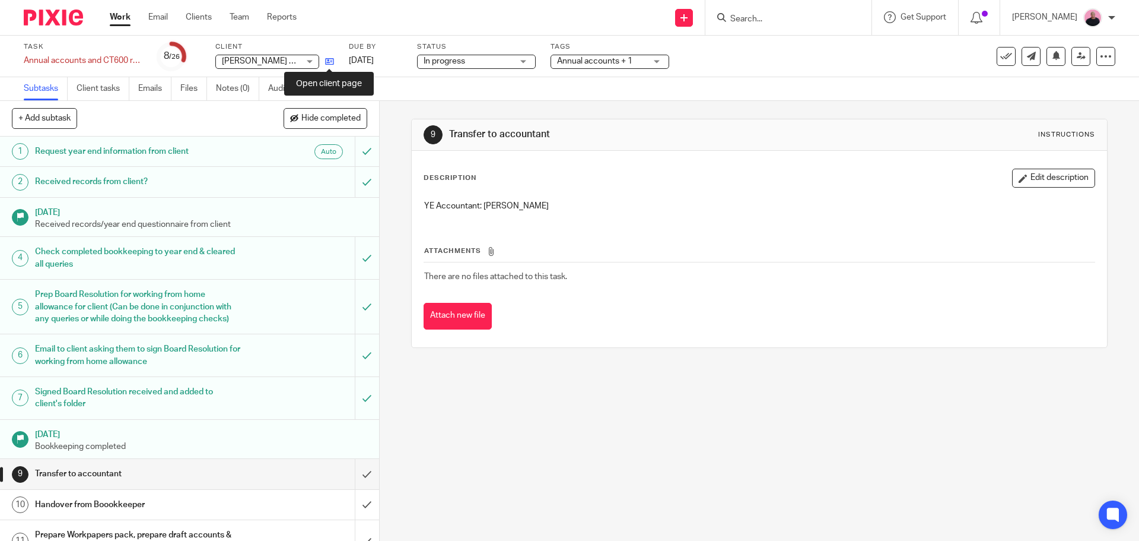
click at [328, 61] on icon at bounding box center [329, 61] width 9 height 9
click at [355, 484] on input "submit" at bounding box center [189, 474] width 379 height 30
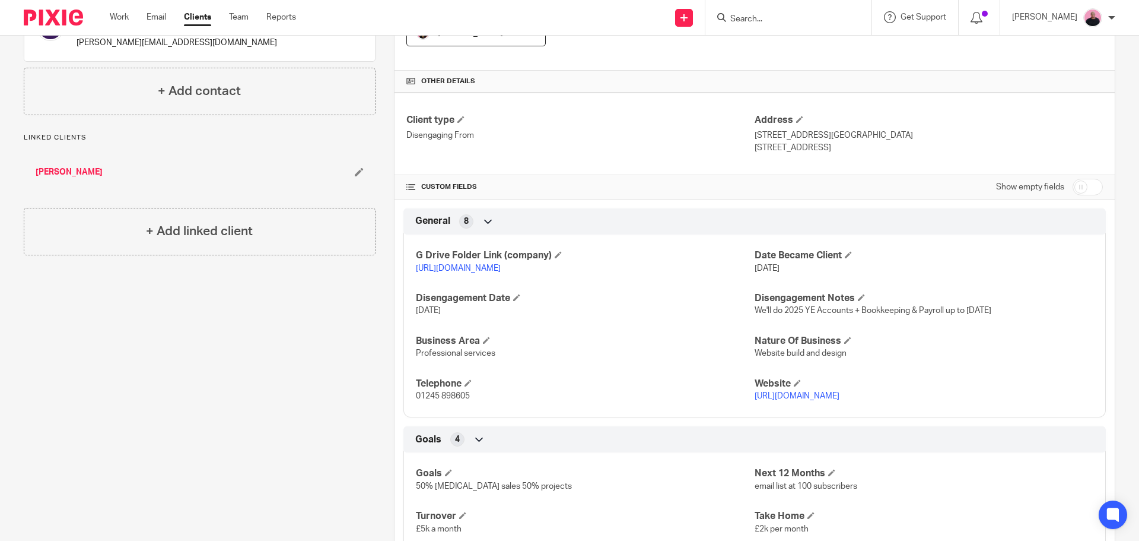
scroll to position [356, 0]
click at [501, 267] on link "https://drive.google.com/drive/folders/1quXgdk7m69BDGPu3K2QyUS41iyKHIzfG?usp=dr…" at bounding box center [458, 268] width 85 height 8
click at [444, 265] on link "https://drive.google.com/drive/folders/1quXgdk7m69BDGPu3K2QyUS41iyKHIzfG?usp=dr…" at bounding box center [458, 268] width 85 height 8
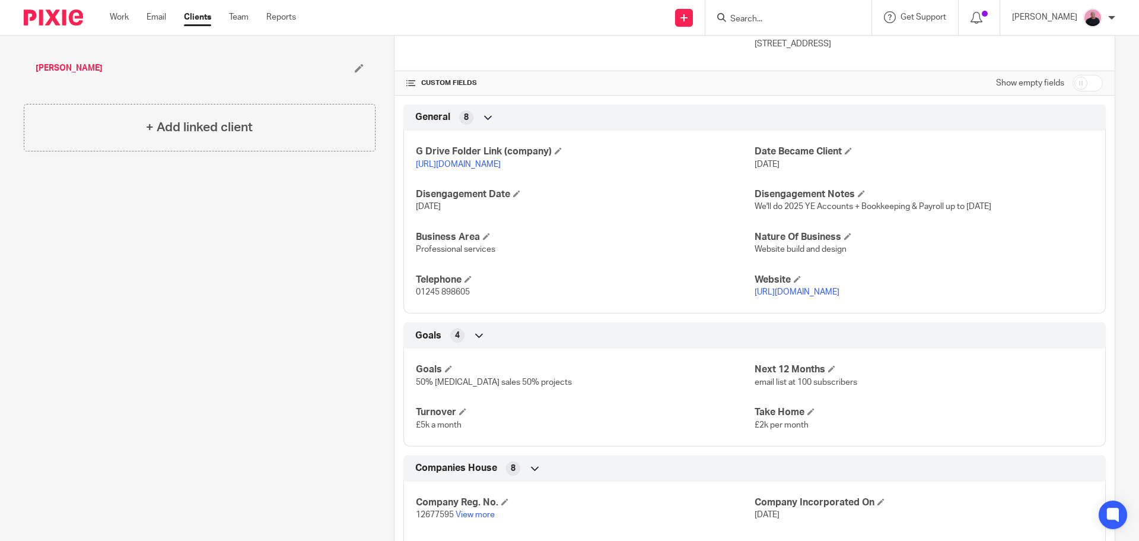
scroll to position [712, 0]
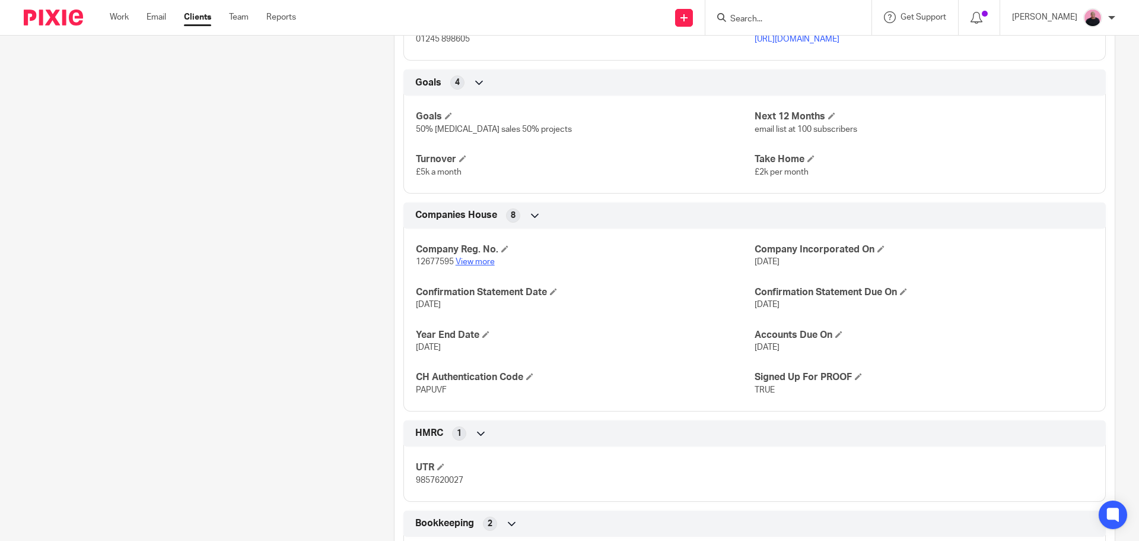
click at [477, 266] on link "View more" at bounding box center [475, 262] width 39 height 8
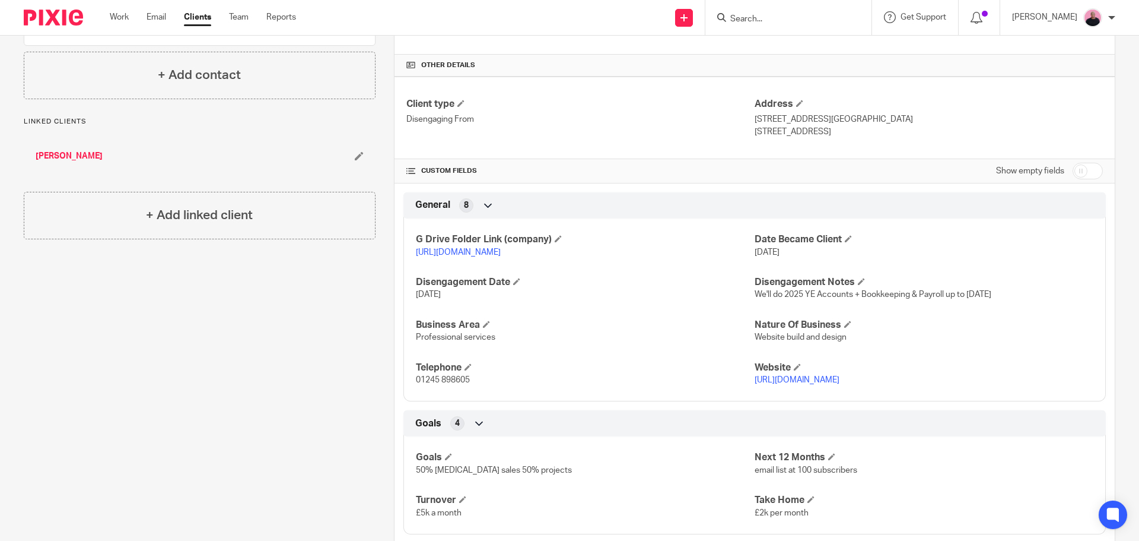
scroll to position [356, 0]
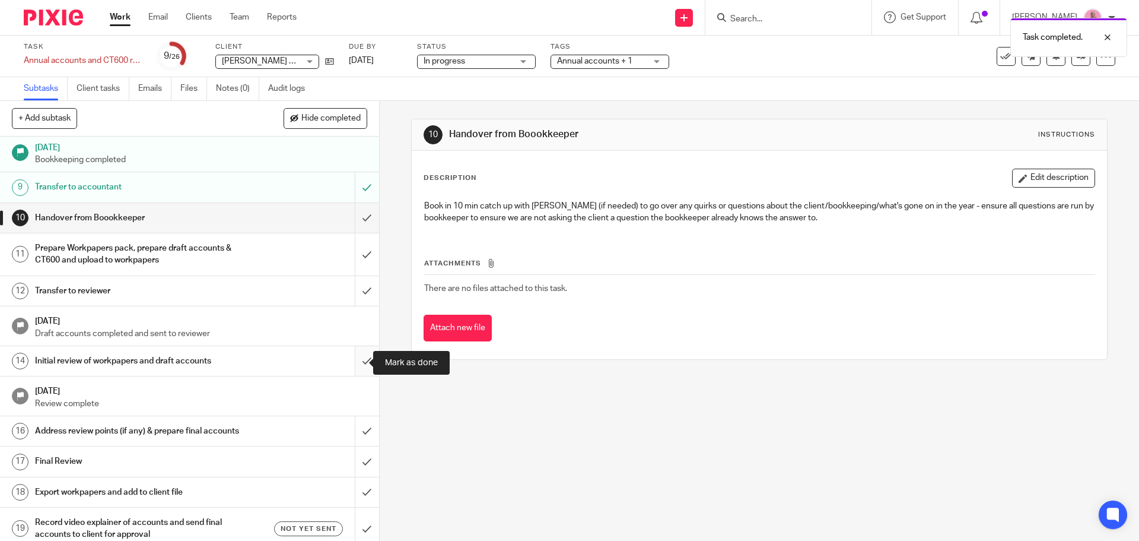
scroll to position [297, 0]
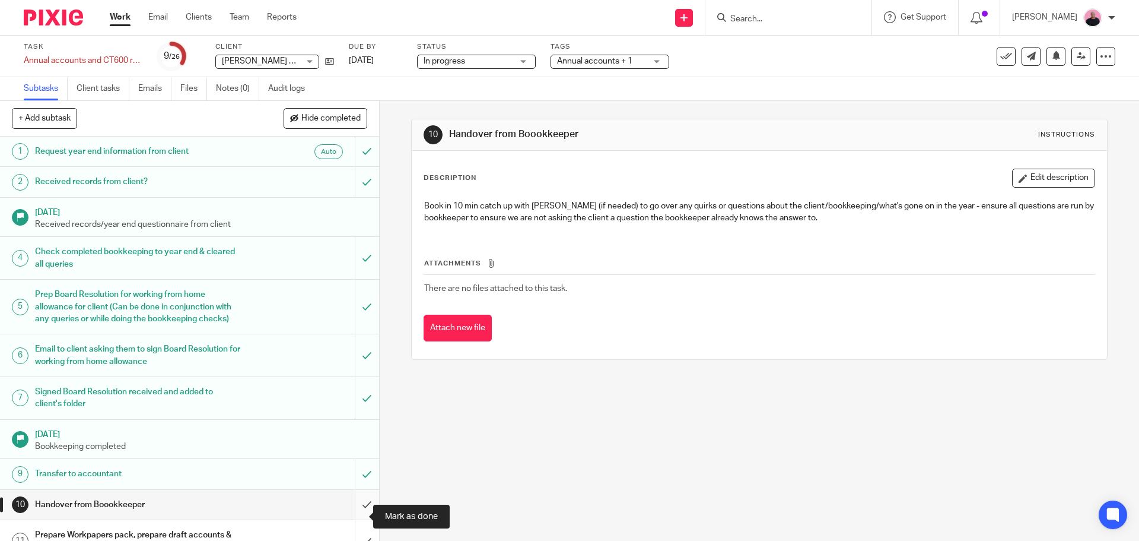
click at [356, 518] on input "submit" at bounding box center [189, 505] width 379 height 30
